Goal: Information Seeking & Learning: Learn about a topic

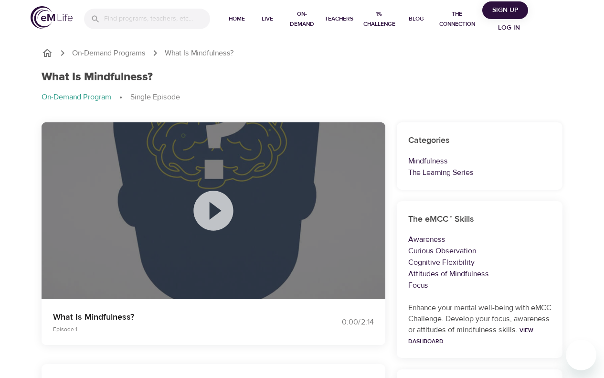
drag, startPoint x: 224, startPoint y: 182, endPoint x: 221, endPoint y: 189, distance: 7.5
click at [223, 183] on div at bounding box center [214, 210] width 48 height 63
click at [213, 205] on icon at bounding box center [214, 211] width 48 height 48
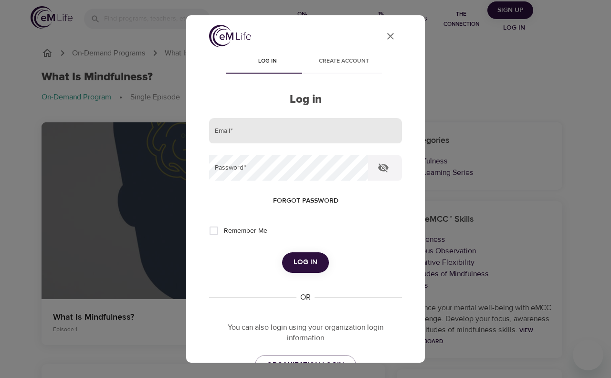
click at [323, 141] on input "email" at bounding box center [305, 131] width 193 height 26
type input "[PERSON_NAME][EMAIL_ADDRESS][PERSON_NAME][DOMAIN_NAME]"
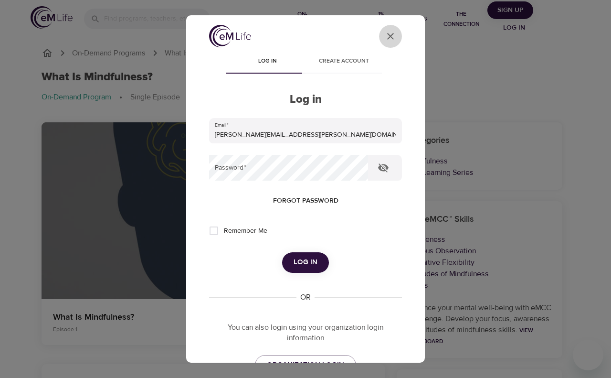
click at [385, 39] on icon "User Profile" at bounding box center [390, 36] width 11 height 11
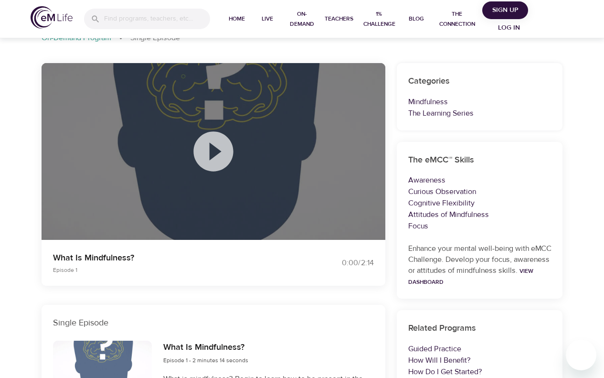
scroll to position [45, 0]
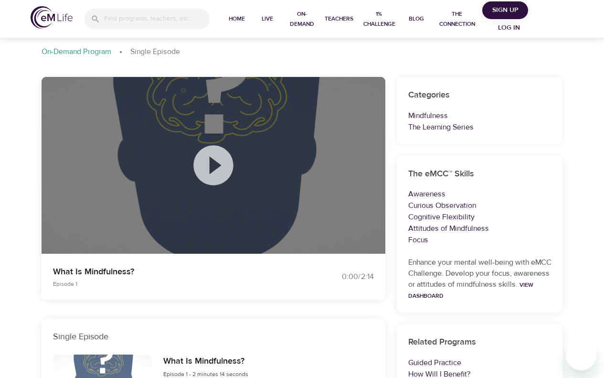
click at [223, 168] on icon at bounding box center [213, 165] width 40 height 40
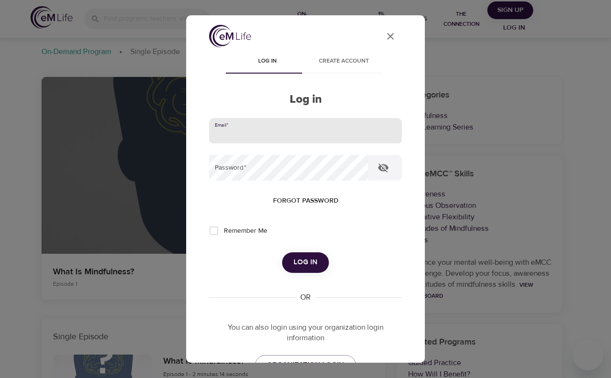
click at [237, 141] on input "email" at bounding box center [305, 131] width 193 height 26
type input "[PERSON_NAME][EMAIL_ADDRESS][PERSON_NAME][DOMAIN_NAME]"
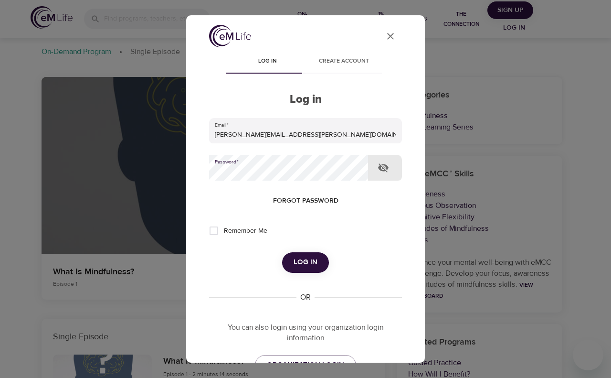
click at [282, 252] on button "Log in" at bounding box center [305, 262] width 47 height 20
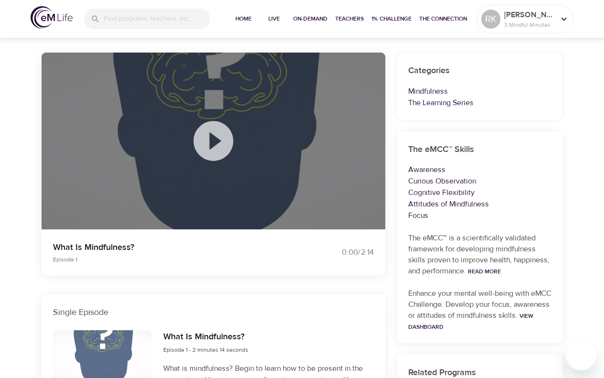
scroll to position [93, 0]
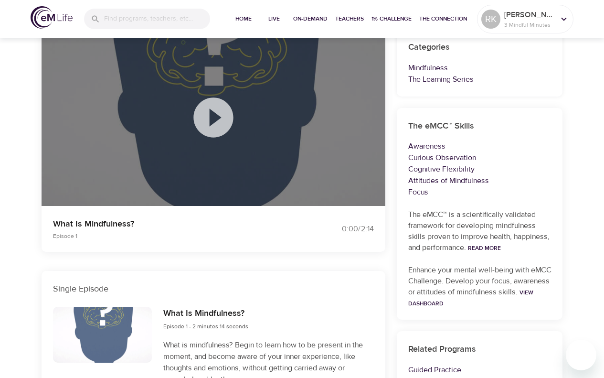
click at [214, 124] on icon at bounding box center [213, 117] width 40 height 40
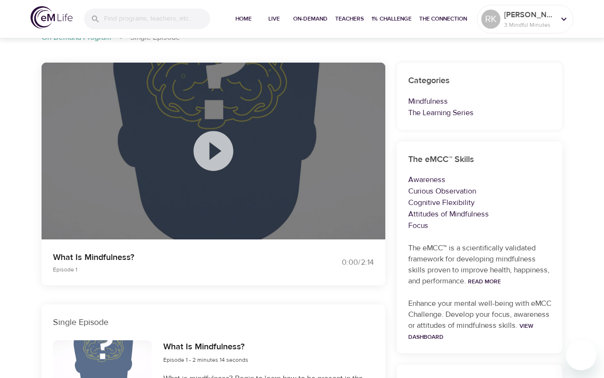
scroll to position [0, 0]
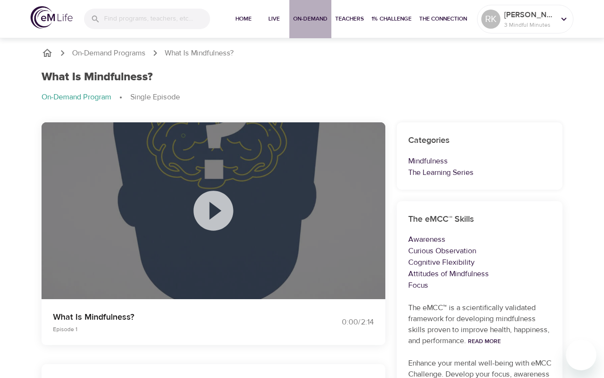
click at [306, 21] on span "On-Demand" at bounding box center [310, 19] width 34 height 10
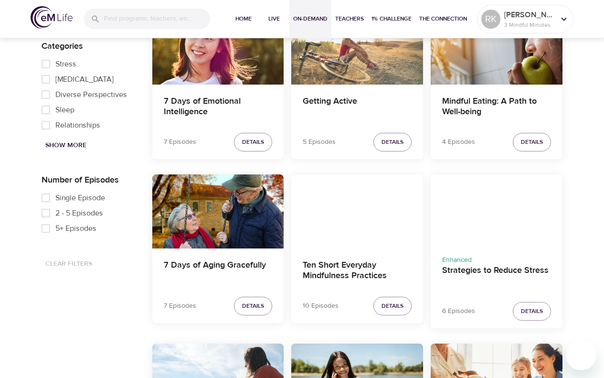
scroll to position [573, 0]
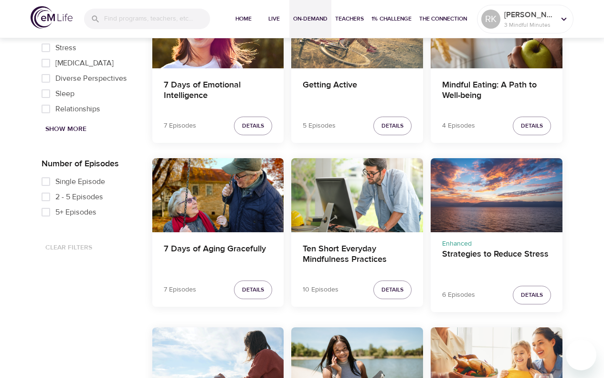
click at [89, 194] on span "2 - 5 Episodes" at bounding box center [79, 196] width 48 height 11
click at [55, 194] on input "2 - 5 Episodes" at bounding box center [45, 196] width 19 height 15
checkbox input "true"
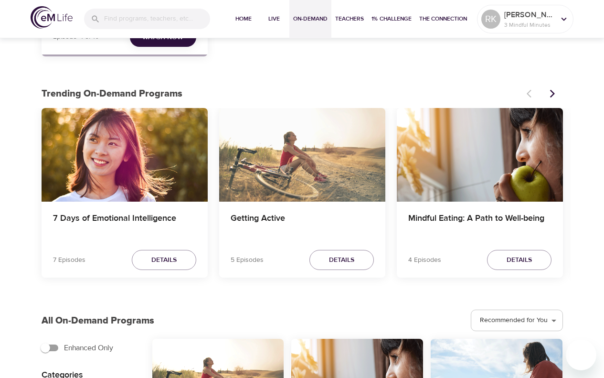
scroll to position [239, 0]
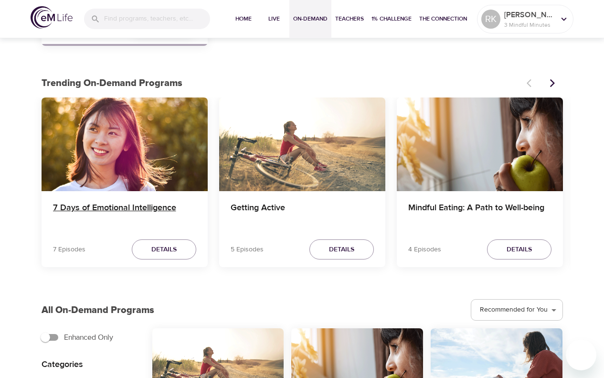
click at [161, 211] on h4 "7 Days of Emotional Intelligence" at bounding box center [124, 213] width 143 height 23
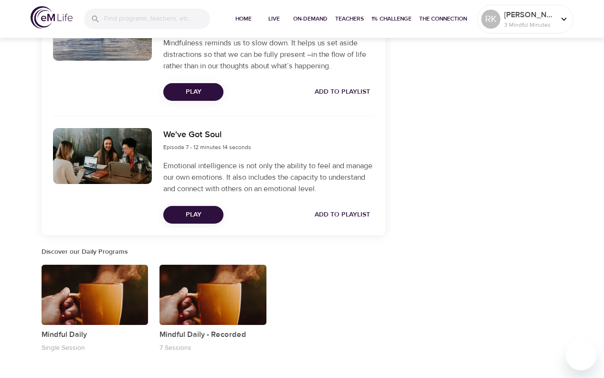
scroll to position [1043, 0]
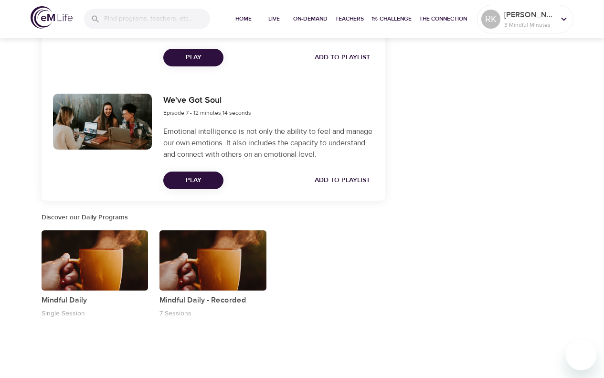
click at [214, 261] on div "button" at bounding box center [212, 260] width 107 height 60
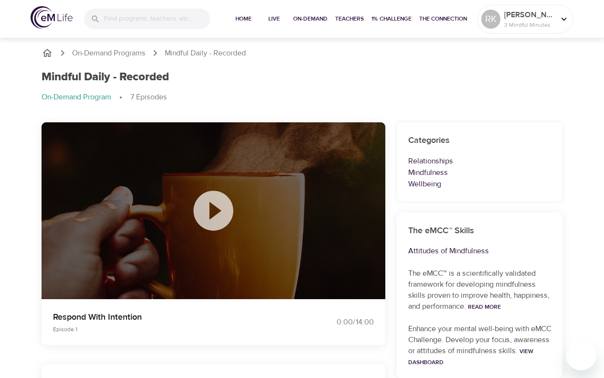
click at [49, 50] on icon "breadcrumb" at bounding box center [47, 52] width 11 height 11
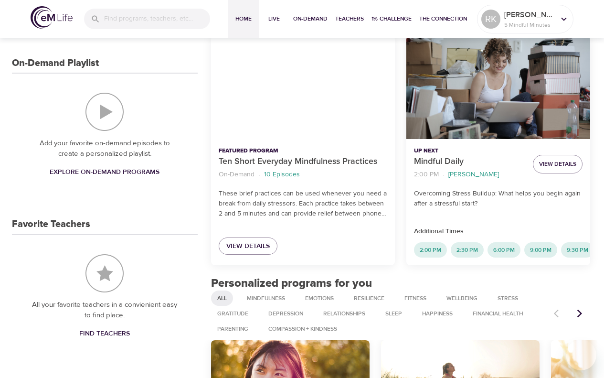
scroll to position [287, 0]
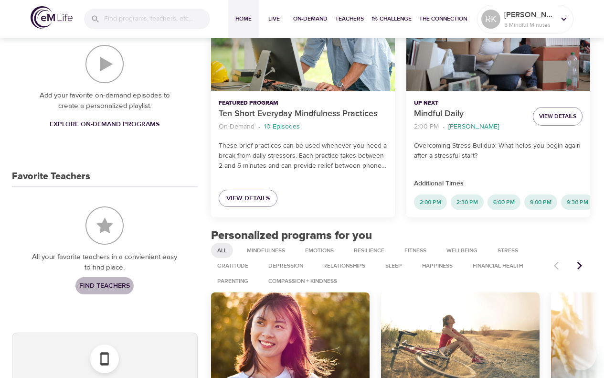
click at [121, 287] on span "Find Teachers" at bounding box center [104, 286] width 51 height 12
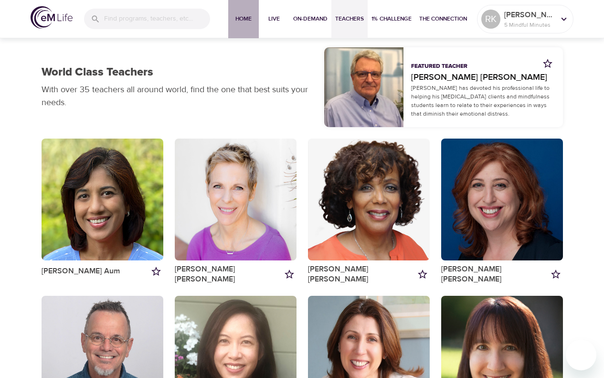
click at [239, 18] on span "Home" at bounding box center [243, 19] width 23 height 10
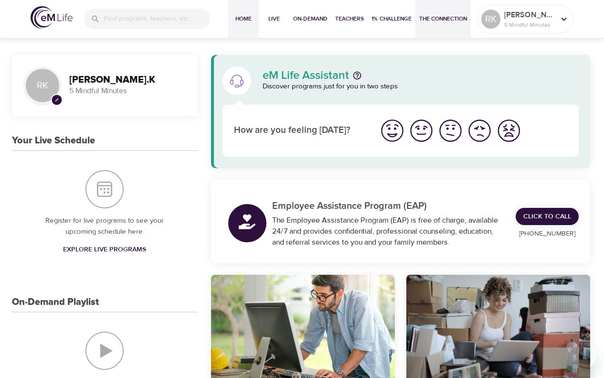
click at [444, 15] on span "The Connection" at bounding box center [443, 19] width 48 height 10
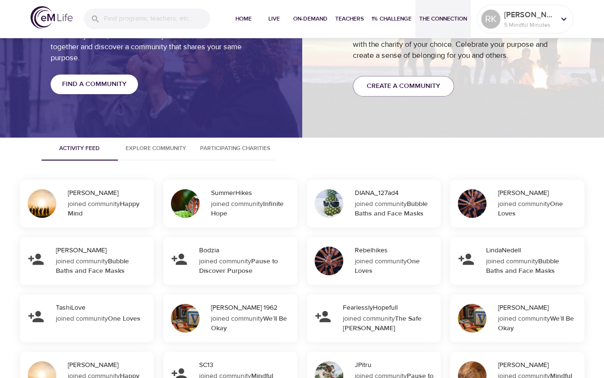
scroll to position [812, 0]
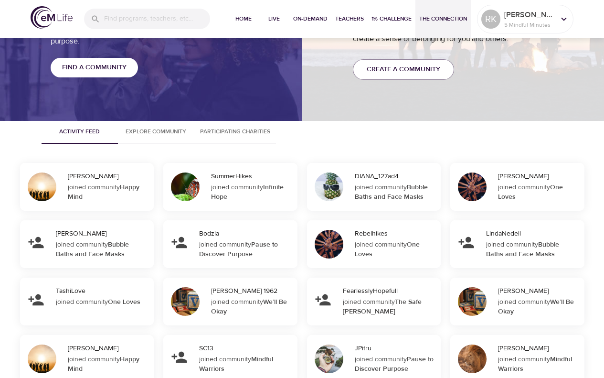
click at [93, 68] on span "Find a Community" at bounding box center [94, 68] width 64 height 12
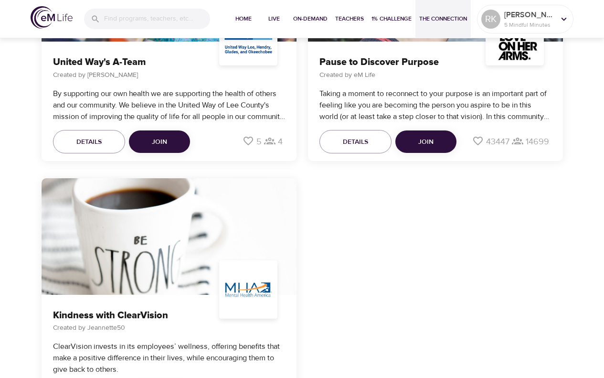
scroll to position [4059, 0]
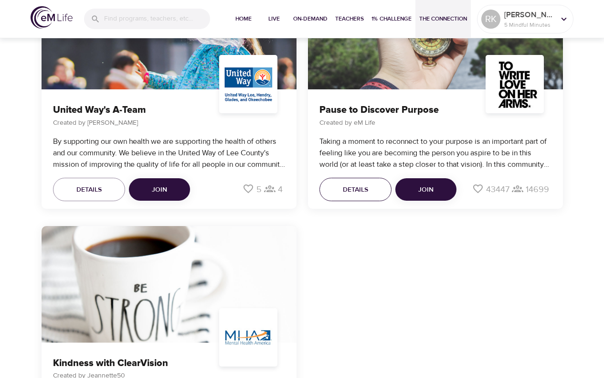
click at [370, 196] on button "Details" at bounding box center [355, 190] width 72 height 24
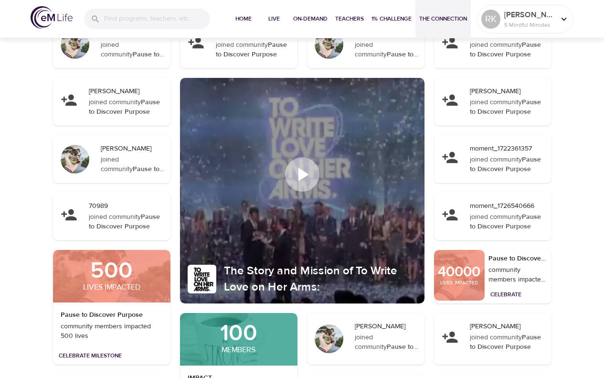
scroll to position [4393, 0]
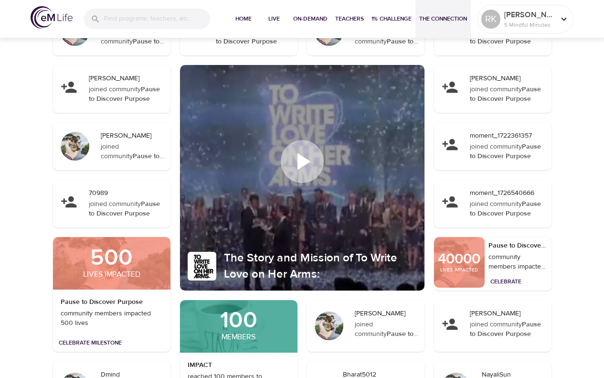
click at [300, 164] on icon at bounding box center [303, 161] width 13 height 17
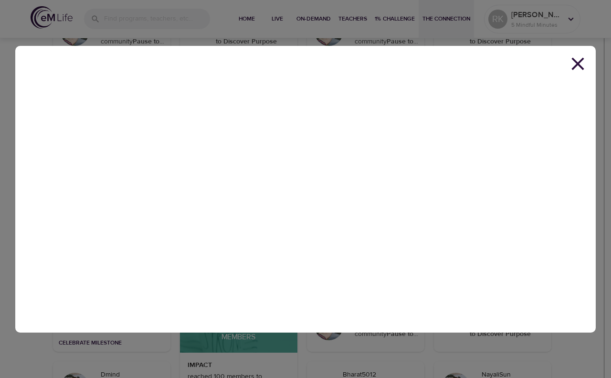
click at [577, 64] on icon at bounding box center [578, 63] width 12 height 12
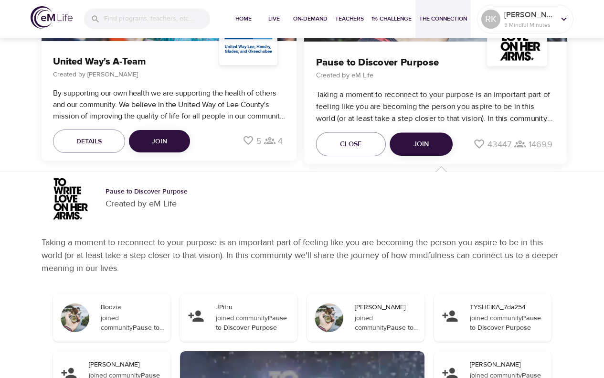
scroll to position [4107, 0]
